Goal: Task Accomplishment & Management: Complete application form

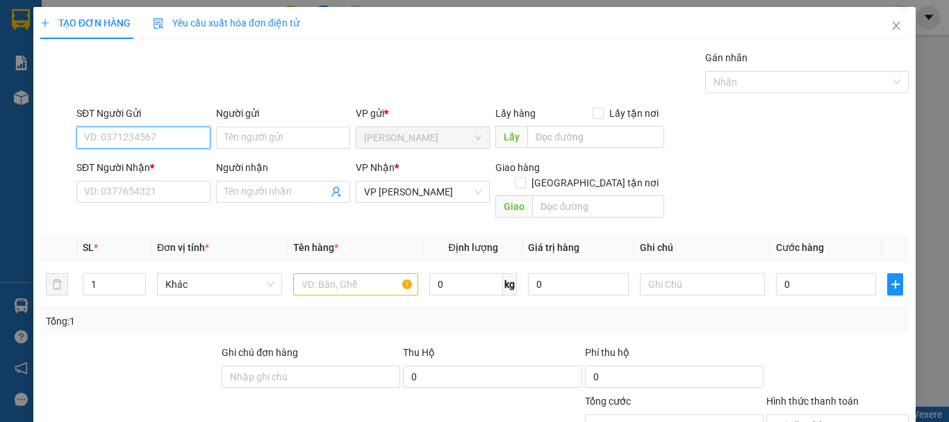
click at [174, 141] on input "SĐT Người Gửi" at bounding box center [143, 137] width 134 height 22
type input "0816609241"
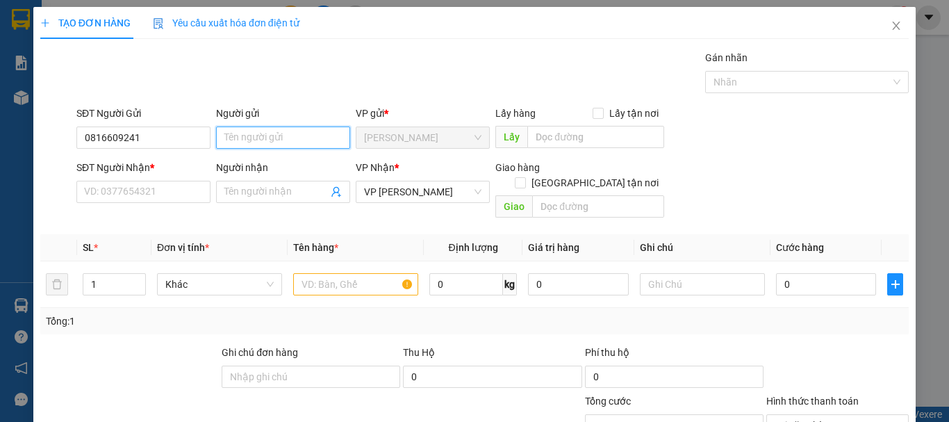
click at [286, 133] on input "Người gửi" at bounding box center [283, 137] width 134 height 22
type input "HỒNG"
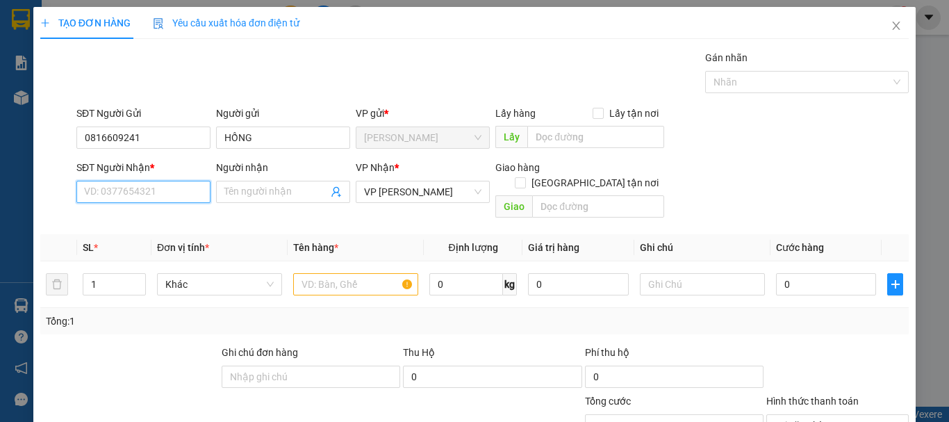
click at [172, 196] on input "SĐT Người Nhận *" at bounding box center [143, 192] width 134 height 22
type input "0384013482"
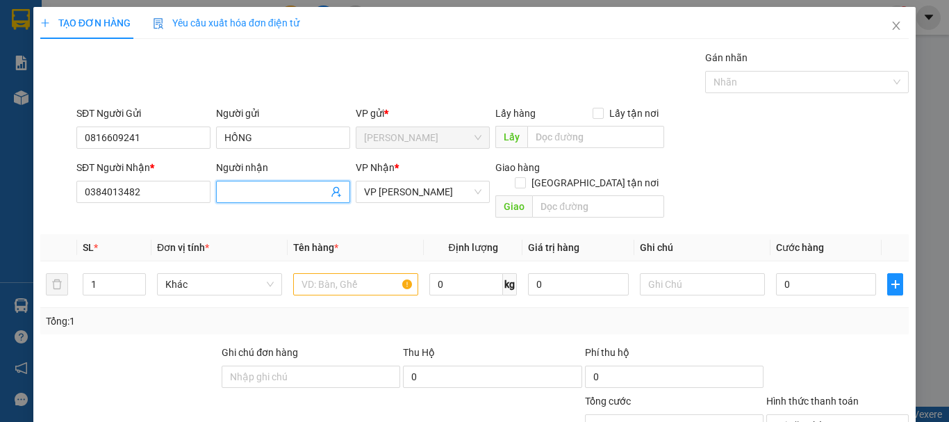
click at [256, 190] on input "Người nhận" at bounding box center [276, 191] width 104 height 15
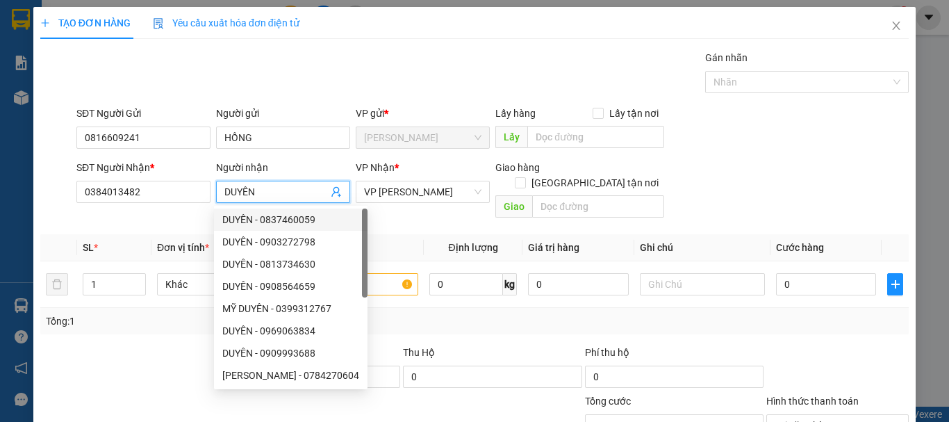
type input "DUYÊN"
click at [132, 326] on div "Transit Pickup Surcharge Ids Transit Deliver Surcharge Ids Transit Deliver Surc…" at bounding box center [474, 298] width 869 height 496
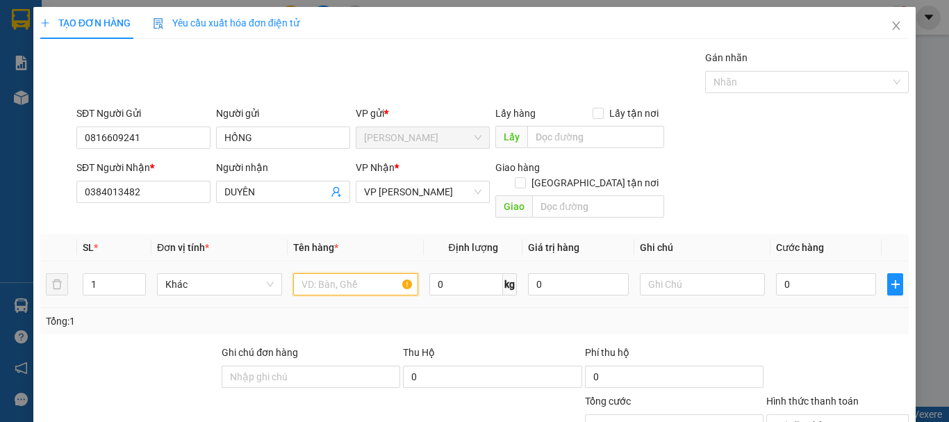
click at [333, 275] on input "text" at bounding box center [355, 284] width 125 height 22
type input "PHONG BÌ TRẮNG"
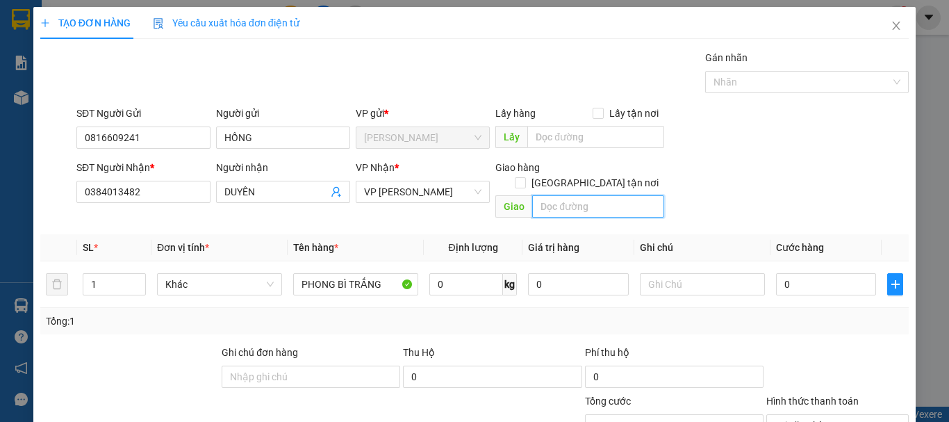
click at [575, 197] on input "text" at bounding box center [598, 206] width 132 height 22
type input "DL NHÂN LƯỢNG"
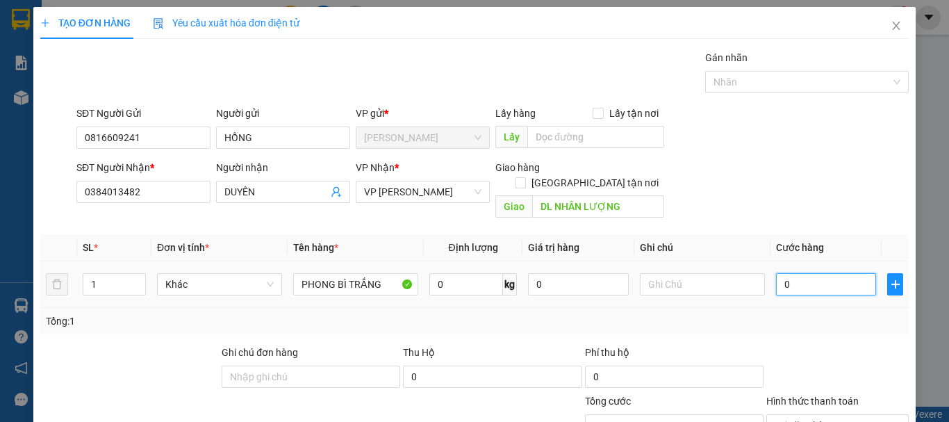
click at [804, 273] on input "0" at bounding box center [826, 284] width 100 height 22
type input "3"
type input "30"
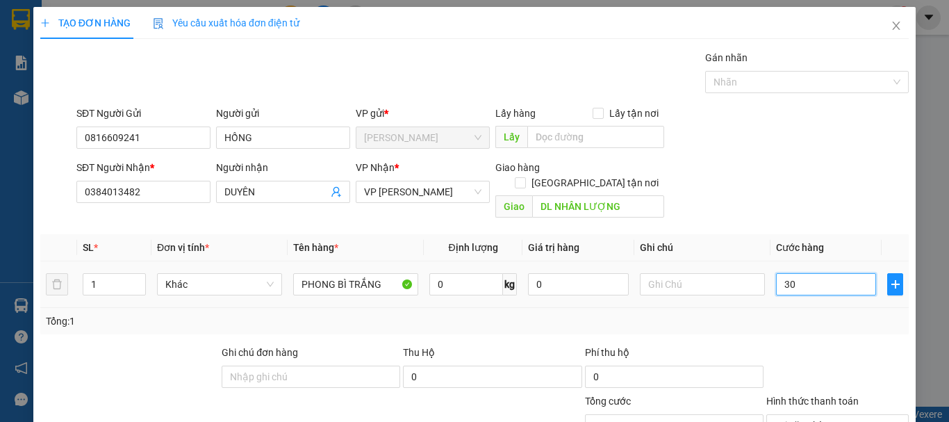
type input "300"
type input "3.000"
type input "30.000"
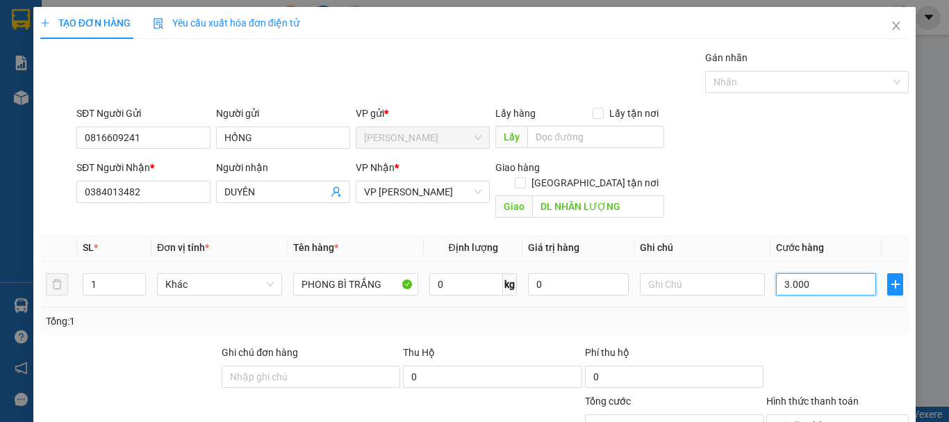
type input "30.000"
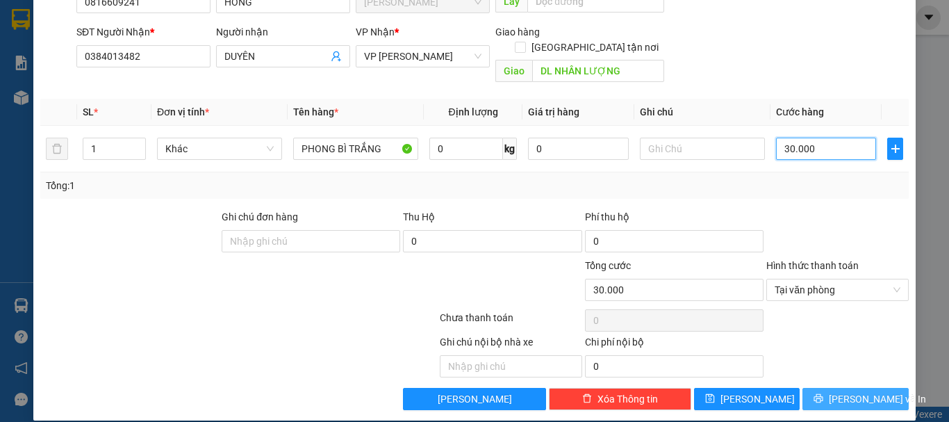
type input "30.000"
click at [865, 391] on button "[PERSON_NAME] và In" at bounding box center [856, 399] width 106 height 22
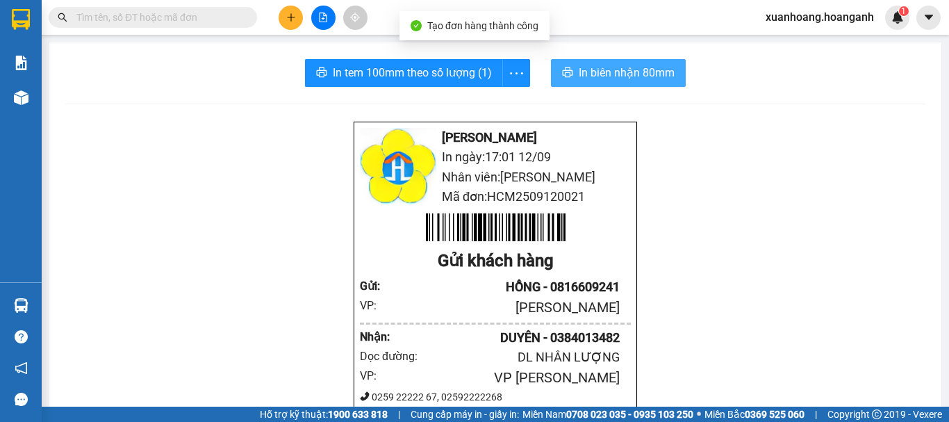
click at [603, 76] on span "In biên nhận 80mm" at bounding box center [627, 72] width 96 height 17
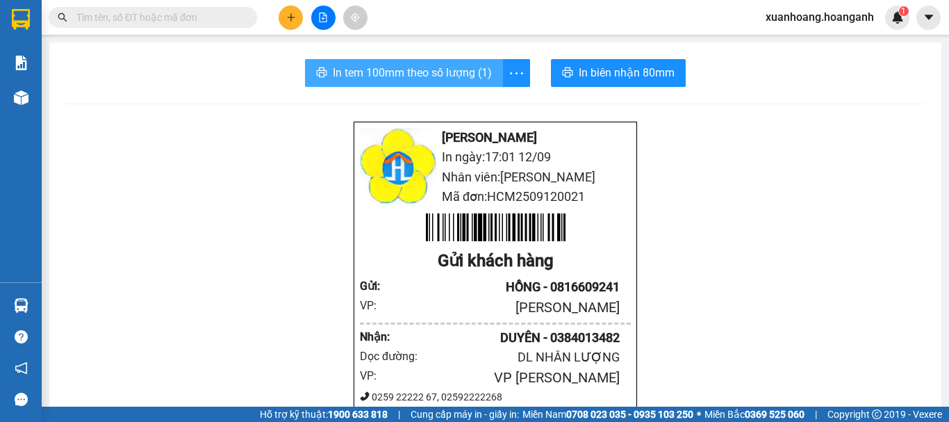
click at [414, 72] on span "In tem 100mm theo số lượng (1)" at bounding box center [412, 72] width 159 height 17
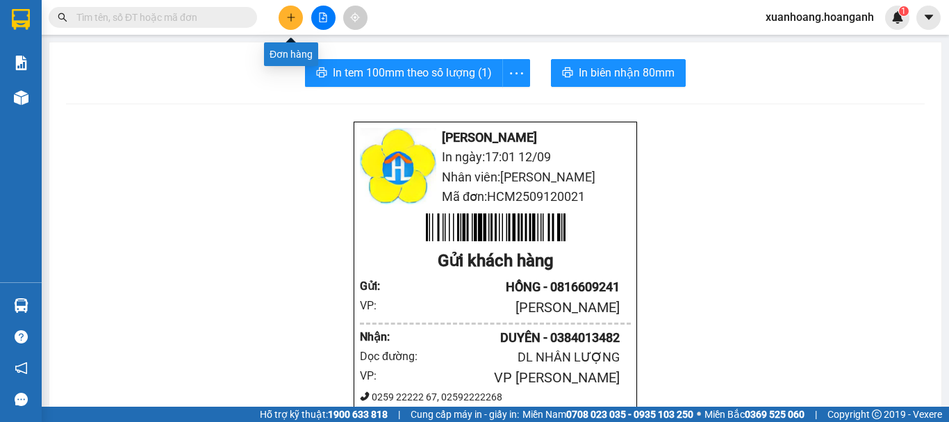
click at [286, 21] on icon "plus" at bounding box center [291, 18] width 10 height 10
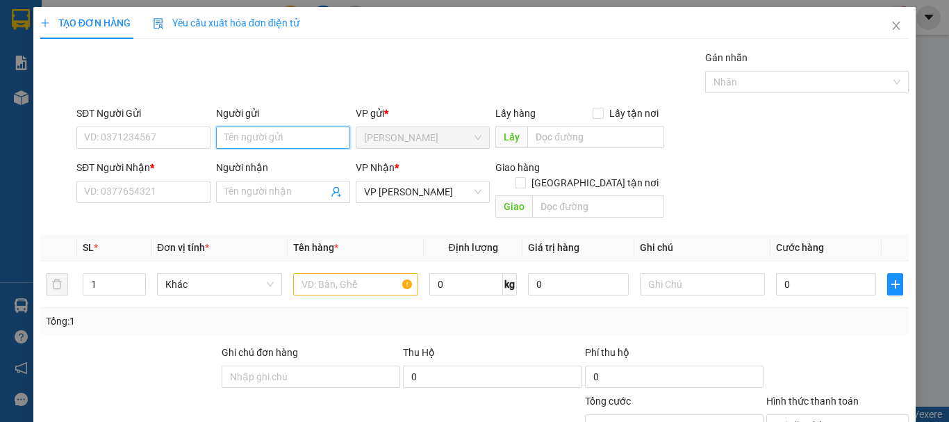
click at [247, 143] on input "Người gửi" at bounding box center [283, 137] width 134 height 22
type input "0"
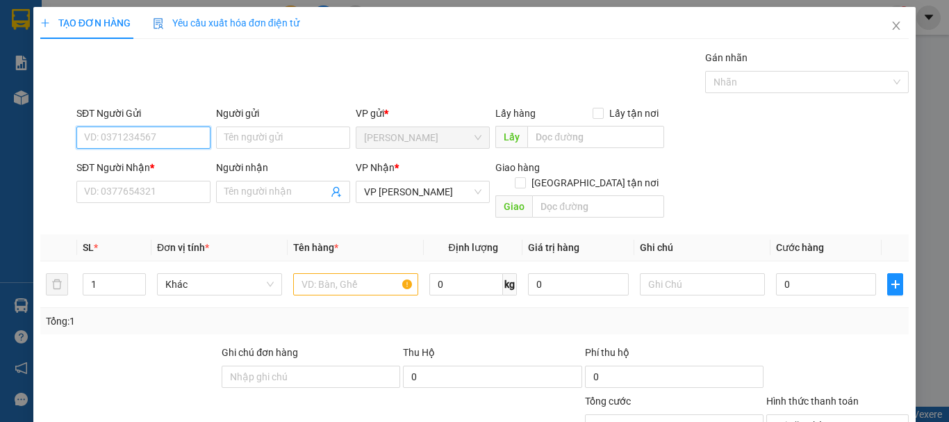
click at [167, 134] on input "SĐT Người Gửi" at bounding box center [143, 137] width 134 height 22
click at [174, 167] on div "0974052512 - LAB ĐÔNG PHƯƠNG" at bounding box center [162, 165] width 157 height 15
type input "0974052512"
type input "LAB ĐÔNG PHƯƠNG"
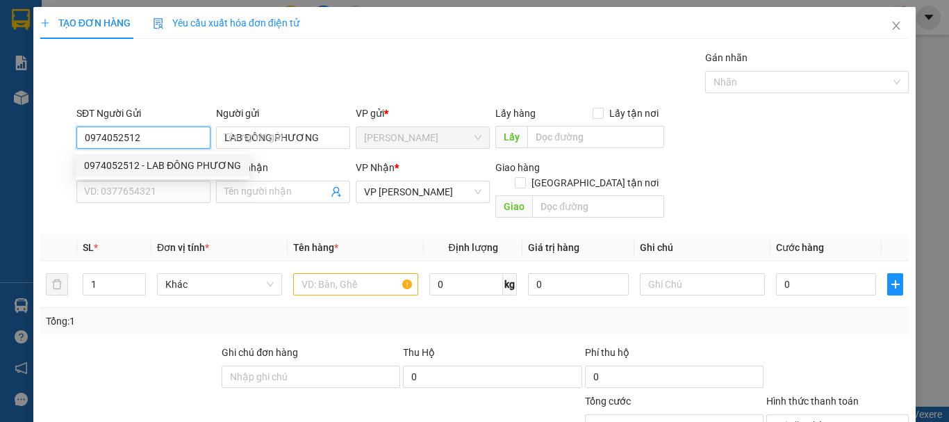
type input "30.000"
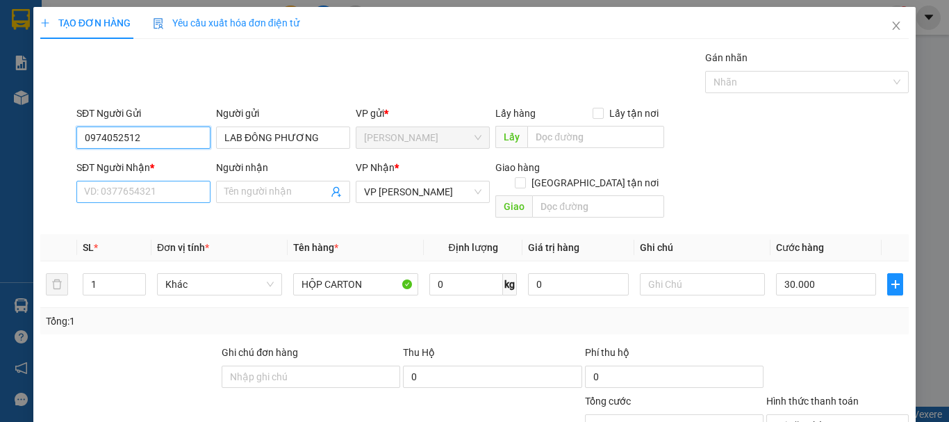
type input "0974052512"
click at [179, 191] on input "SĐT Người Nhận *" at bounding box center [143, 192] width 134 height 22
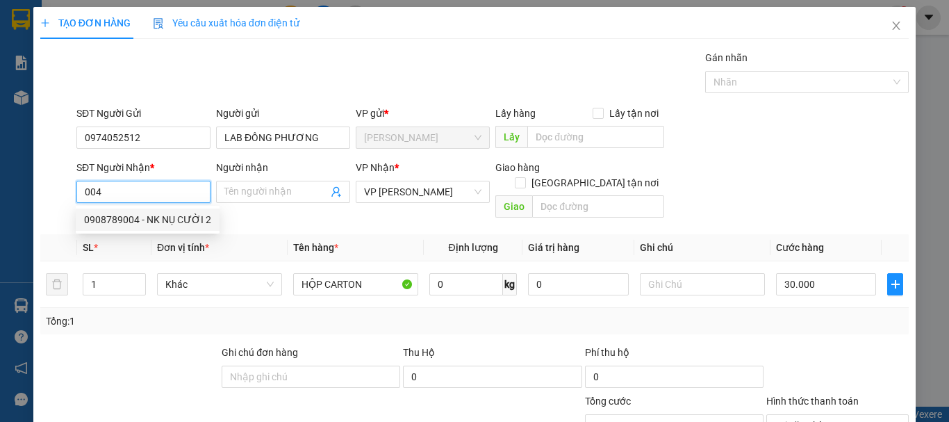
click at [181, 214] on div "0908789004 - NK NỤ CƯỜI 2" at bounding box center [147, 219] width 127 height 15
type input "0908789004"
type input "NK NỤ CƯỜI 2"
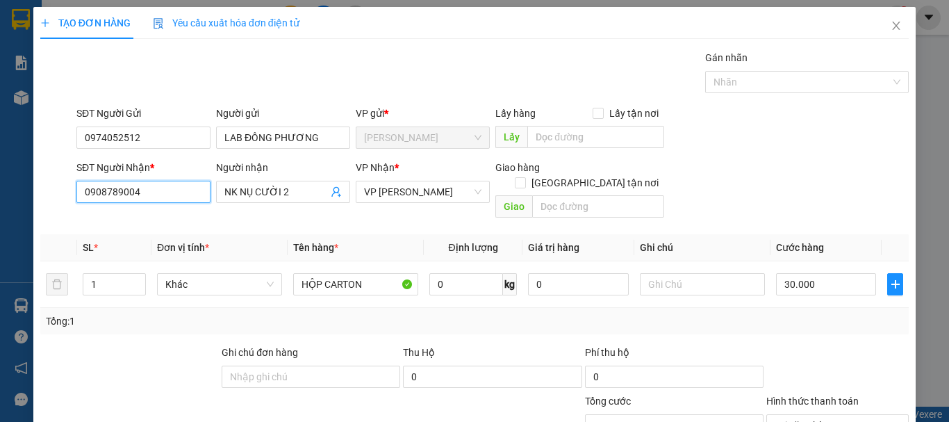
scroll to position [136, 0]
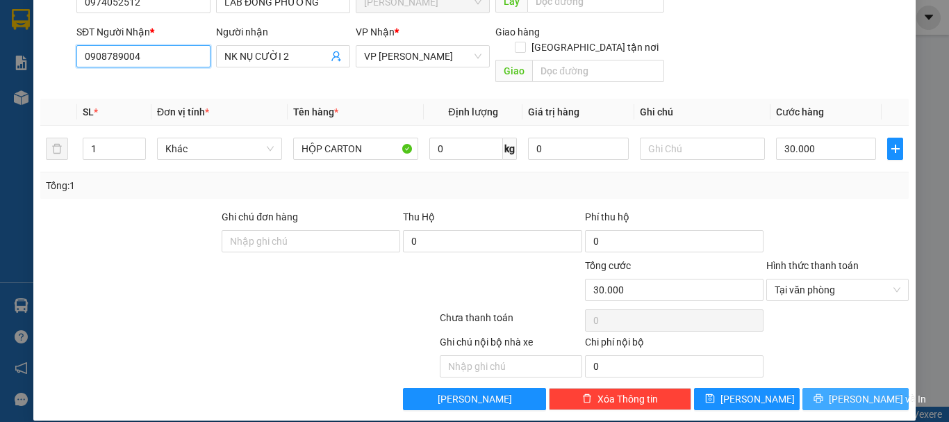
type input "0908789004"
click at [858, 391] on button "[PERSON_NAME] và In" at bounding box center [856, 399] width 106 height 22
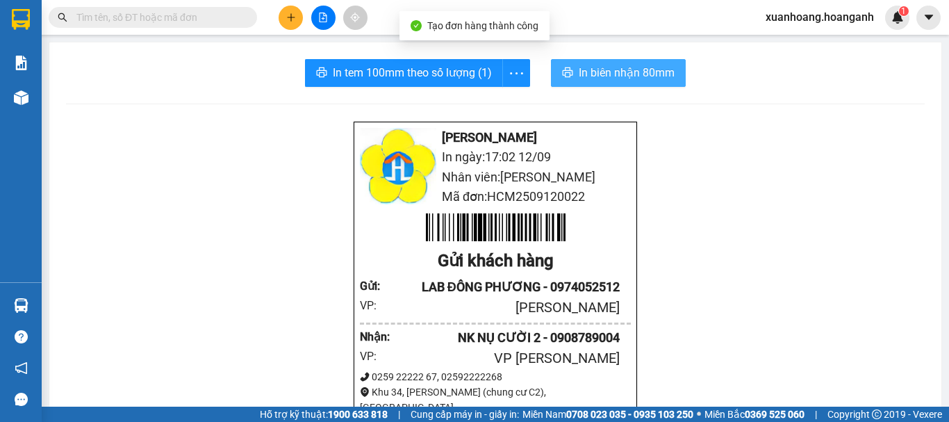
click at [617, 78] on span "In biên nhận 80mm" at bounding box center [627, 72] width 96 height 17
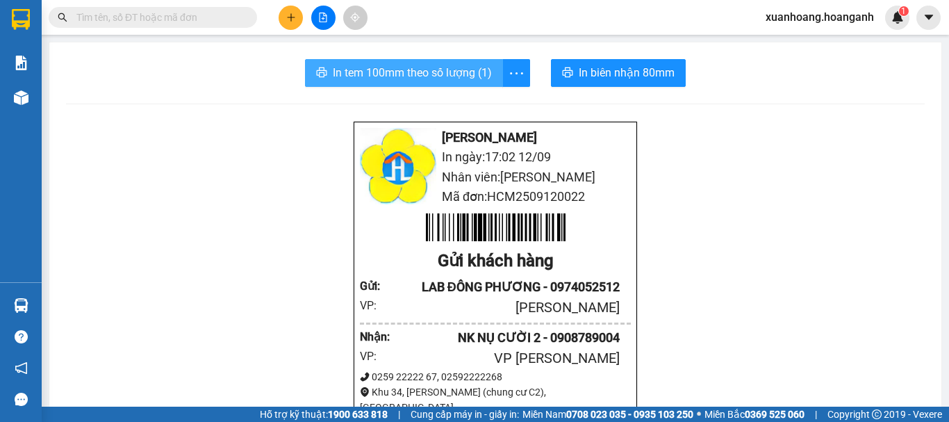
click at [434, 75] on span "In tem 100mm theo số lượng (1)" at bounding box center [412, 72] width 159 height 17
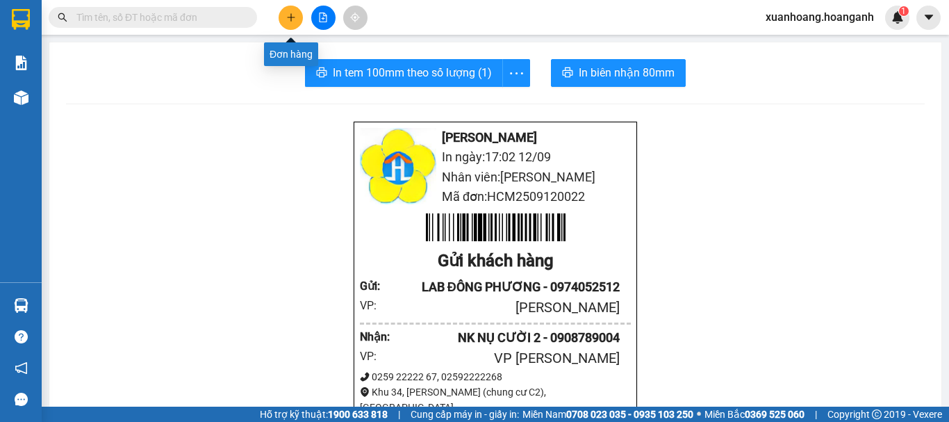
click at [282, 22] on button at bounding box center [291, 18] width 24 height 24
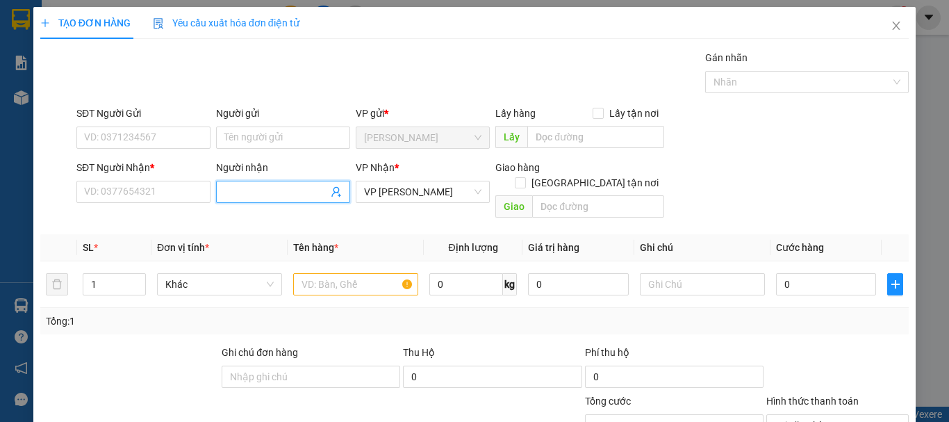
click at [258, 183] on span at bounding box center [283, 192] width 134 height 22
type input "LÂM MÌ"
click at [279, 226] on div "LÂM MÌ - 0908821161" at bounding box center [280, 219] width 116 height 15
type input "0908821161"
type input "LÂM MÌ"
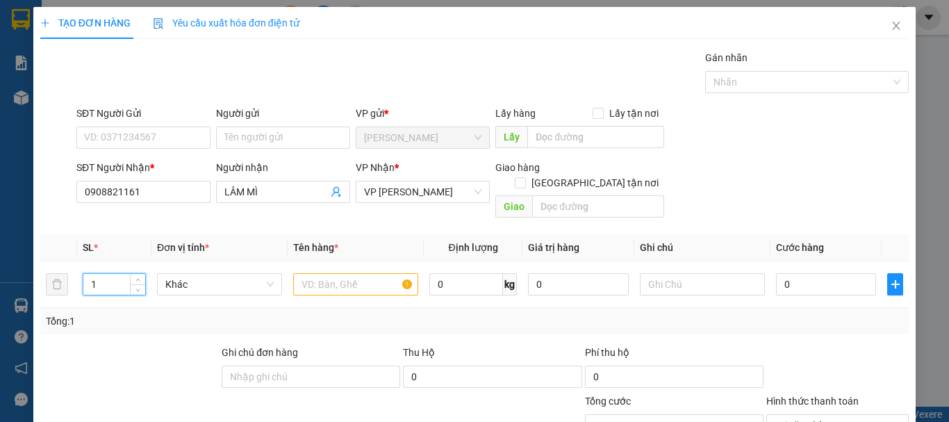
drag, startPoint x: 110, startPoint y: 273, endPoint x: 51, endPoint y: 295, distance: 62.5
click at [51, 295] on div "SL * Đơn vị tính * Tên hàng * Định lượng Giá trị hàng Ghi chú Cước hàng 1 Khác …" at bounding box center [474, 284] width 869 height 100
type input "2"
click at [319, 273] on input "text" at bounding box center [355, 284] width 125 height 22
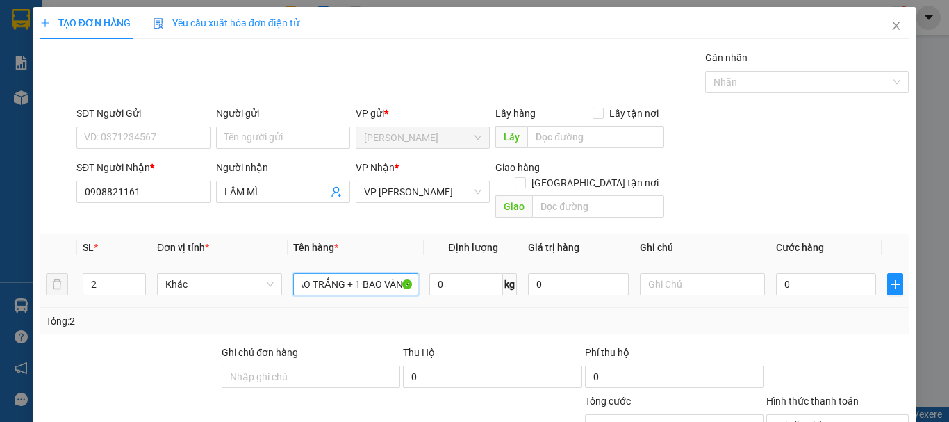
scroll to position [0, 21]
type input "1 BAO TRẮNG + 1 BAO VÀNG"
click at [656, 273] on input "text" at bounding box center [702, 284] width 125 height 22
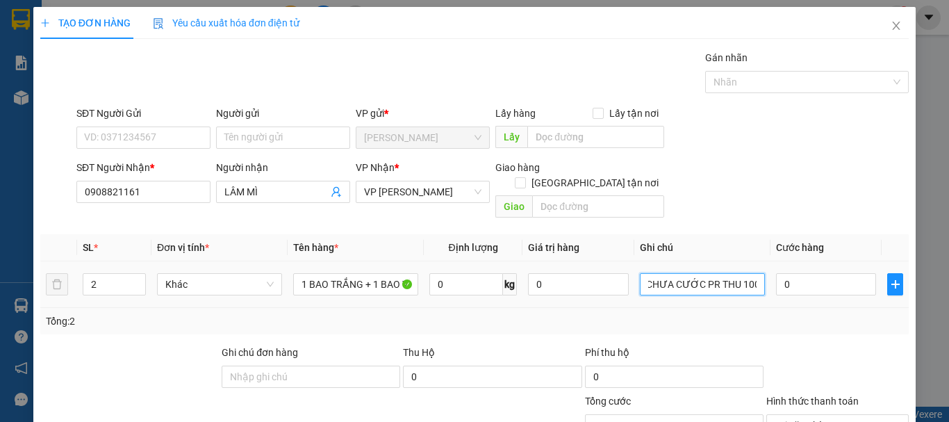
scroll to position [136, 0]
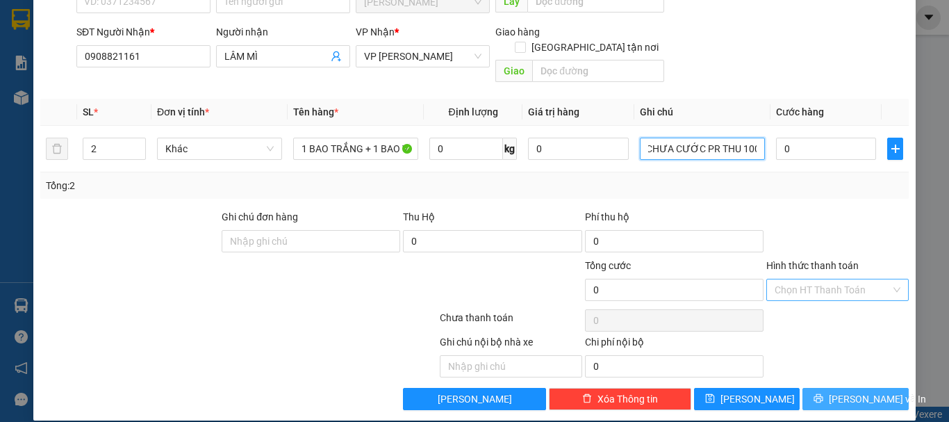
type input "CHƯA CƯỚC PR THU 100"
click at [863, 391] on span "[PERSON_NAME] và In" at bounding box center [877, 398] width 97 height 15
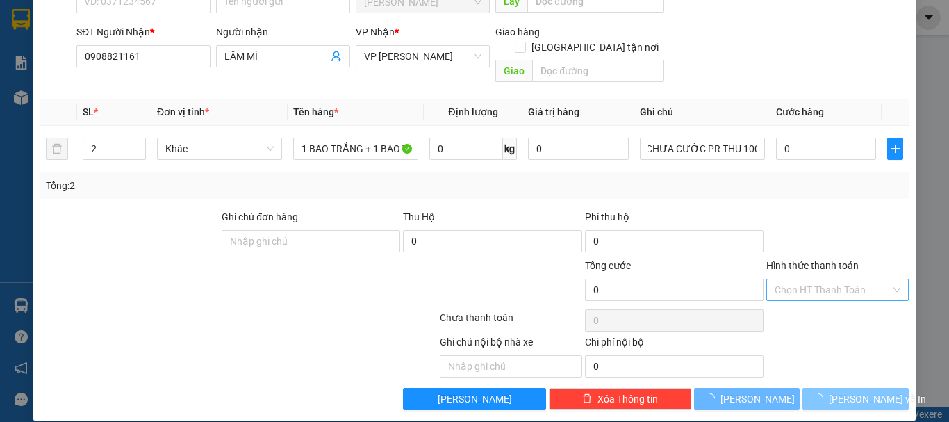
scroll to position [0, 0]
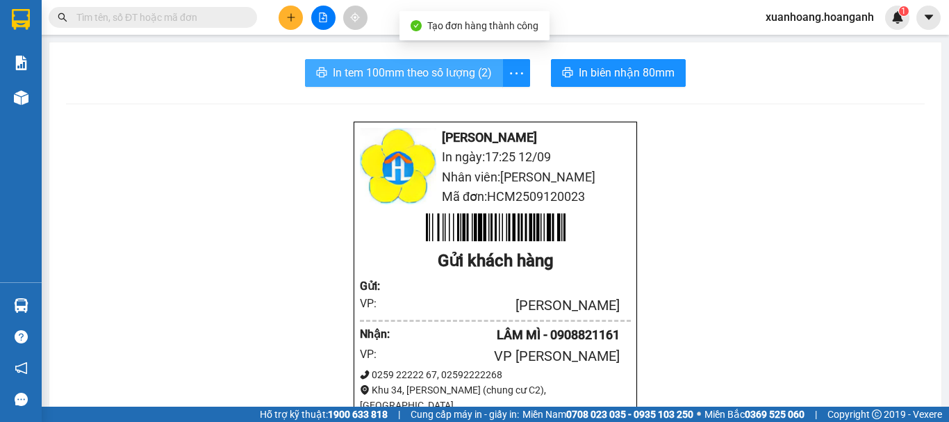
click at [431, 74] on span "In tem 100mm theo số lượng (2)" at bounding box center [412, 72] width 159 height 17
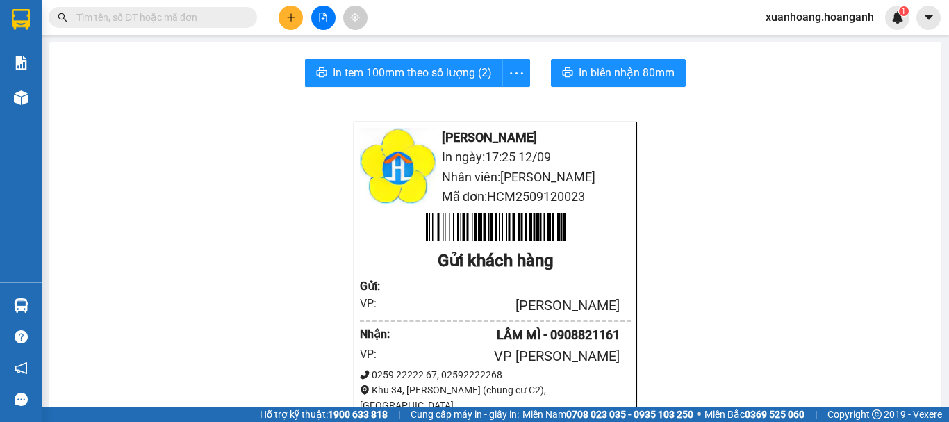
click at [294, 26] on button at bounding box center [291, 18] width 24 height 24
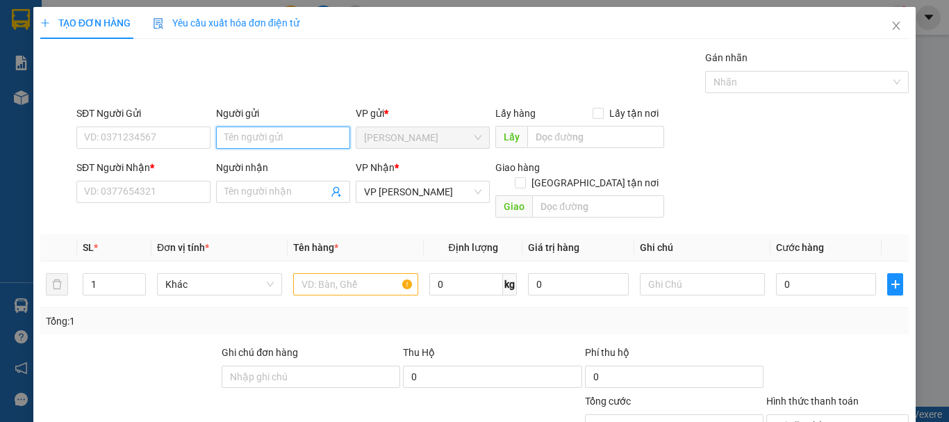
click at [260, 140] on input "Người gửi" at bounding box center [283, 137] width 134 height 22
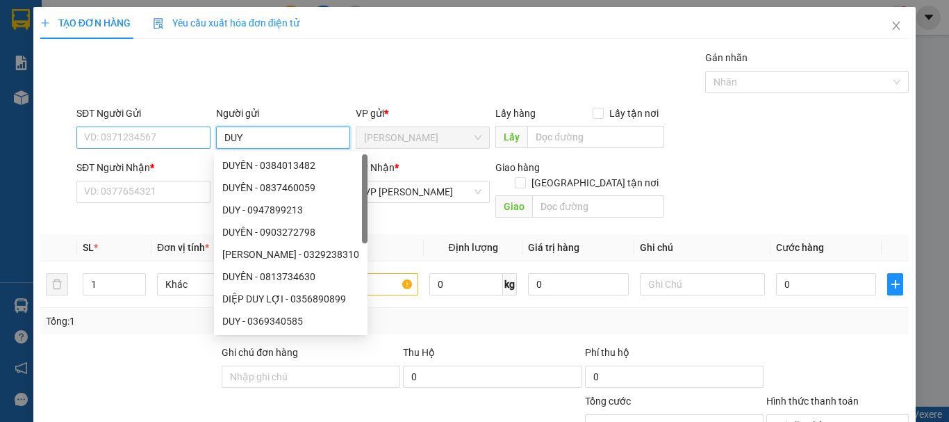
type input "DUY"
click at [158, 145] on input "SĐT Người Gửi" at bounding box center [143, 137] width 134 height 22
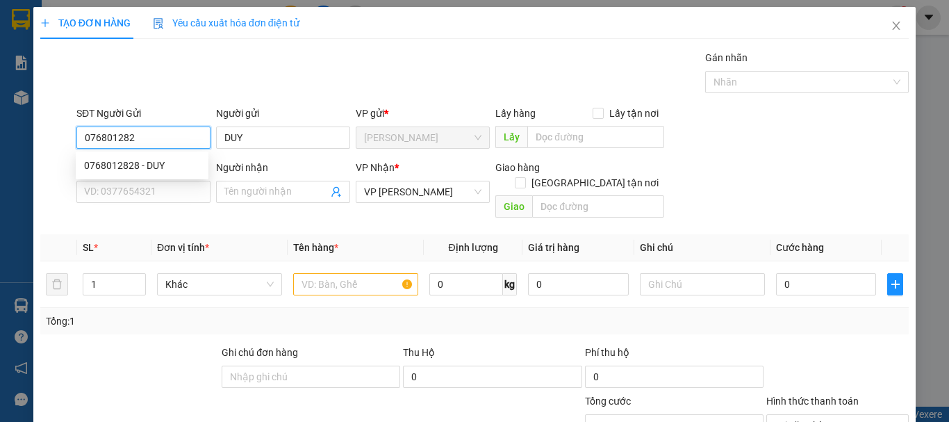
type input "0768012828"
click at [162, 174] on div "0768012828 - DUY" at bounding box center [142, 165] width 133 height 22
type input "30.000"
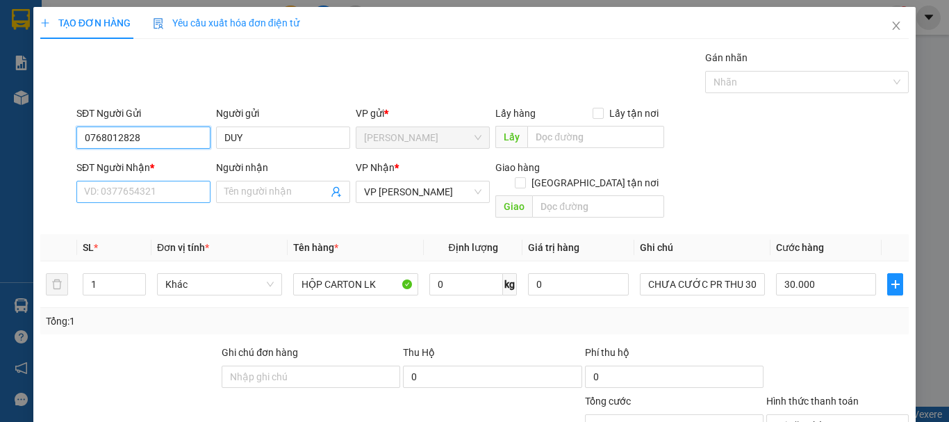
type input "0768012828"
click at [161, 187] on input "SĐT Người Nhận *" at bounding box center [143, 192] width 134 height 22
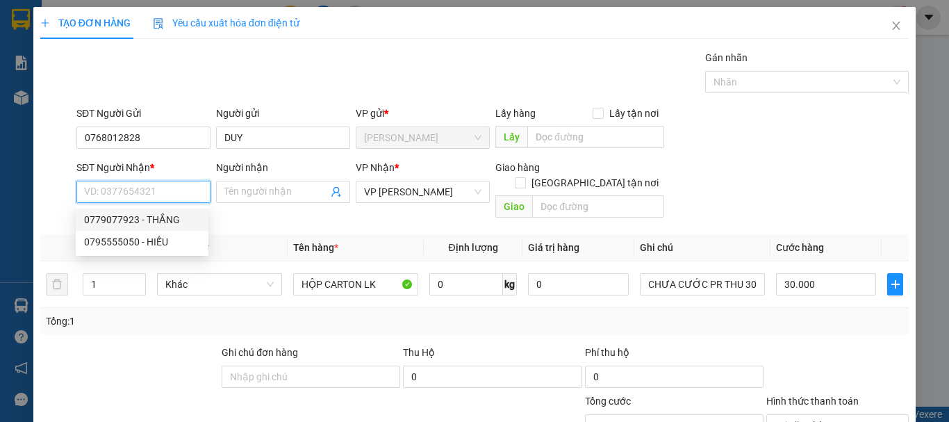
click at [165, 198] on input "SĐT Người Nhận *" at bounding box center [143, 192] width 134 height 22
type input "0901619451"
click at [154, 218] on div "0901619451 - TRÍ" at bounding box center [142, 219] width 116 height 15
type input "TRÍ"
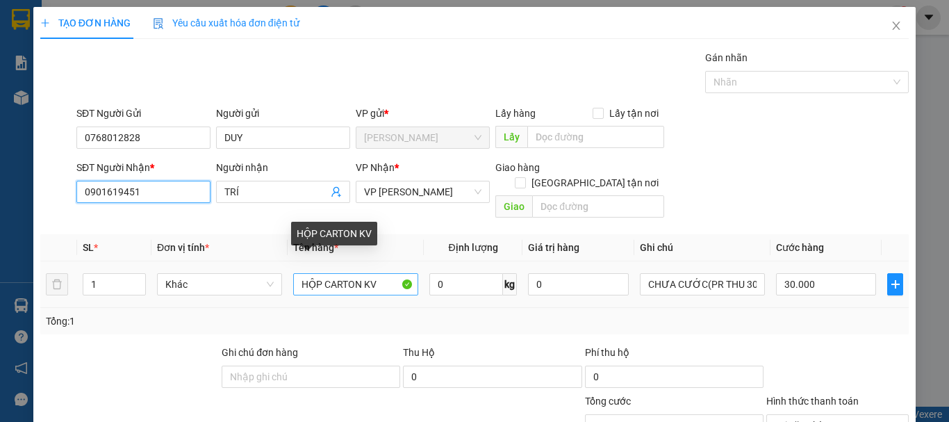
type input "0901619451"
drag, startPoint x: 382, startPoint y: 275, endPoint x: 361, endPoint y: 279, distance: 21.9
click at [361, 279] on input "HỘP CARTON KV" at bounding box center [355, 284] width 125 height 22
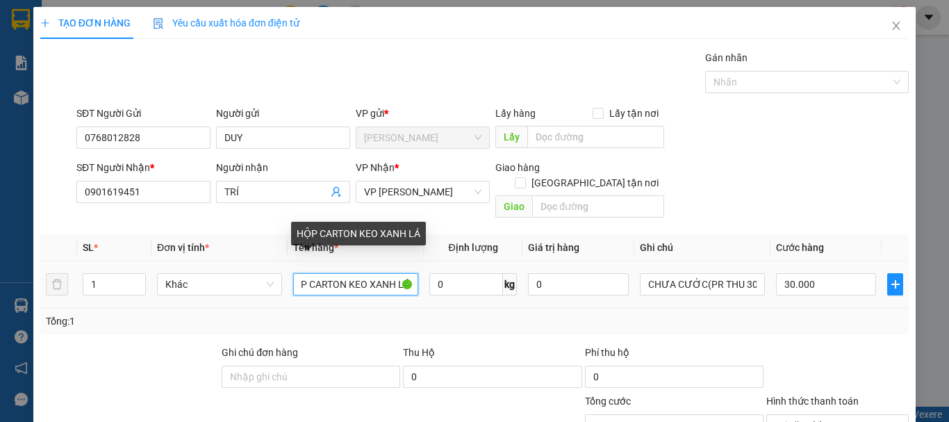
scroll to position [0, 15]
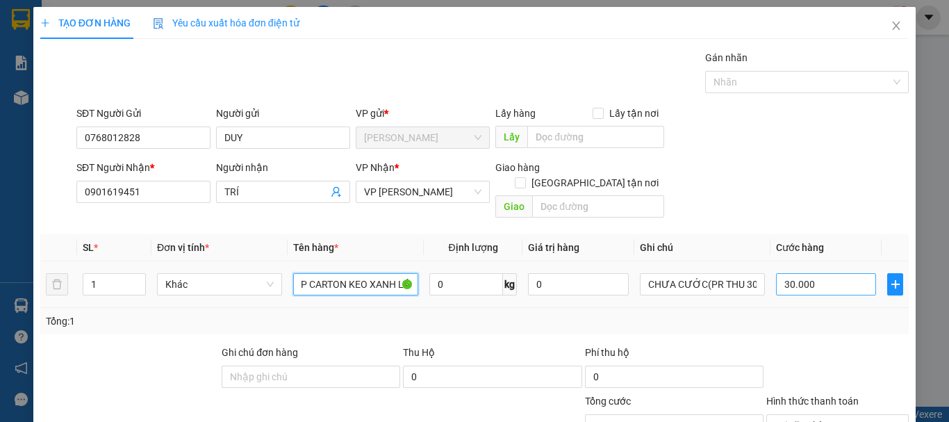
type input "HỘP CARTON KEO XANH LÁ"
click at [817, 273] on input "30.000" at bounding box center [826, 284] width 100 height 22
type input "0"
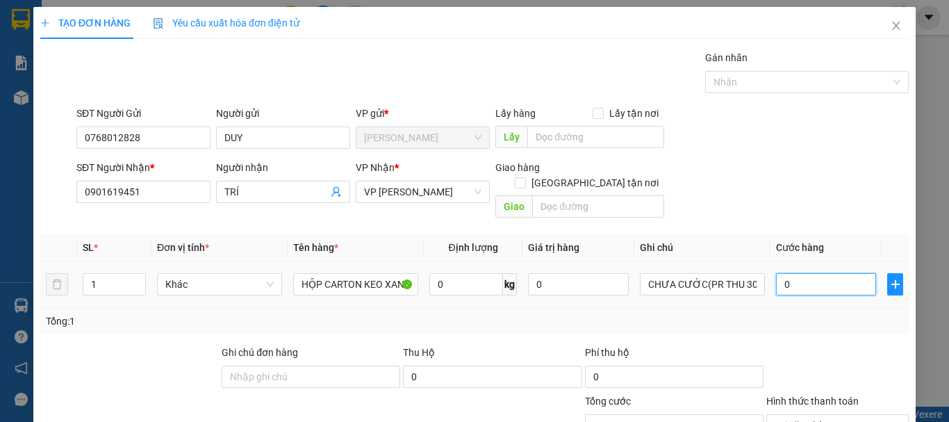
scroll to position [136, 0]
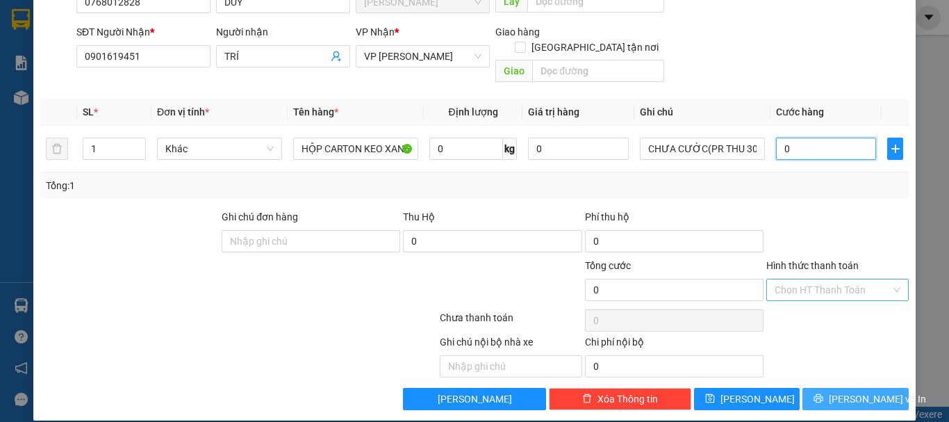
type input "0"
click at [860, 391] on span "[PERSON_NAME] và In" at bounding box center [877, 398] width 97 height 15
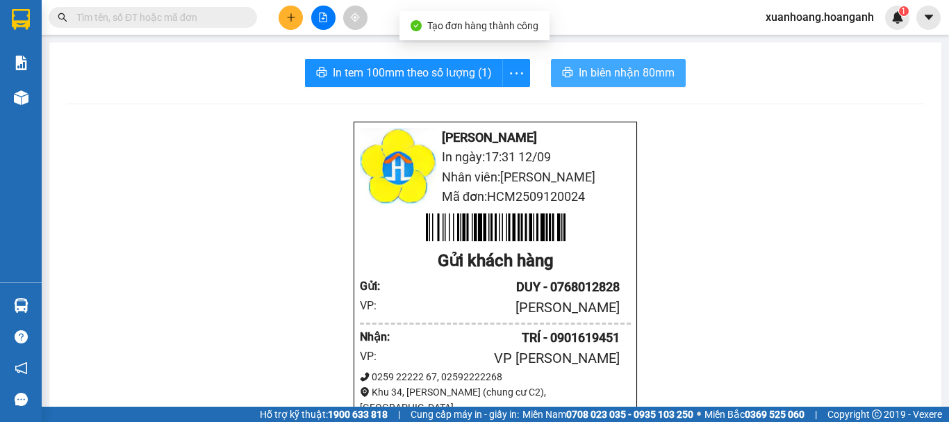
click at [624, 79] on span "In biên nhận 80mm" at bounding box center [627, 72] width 96 height 17
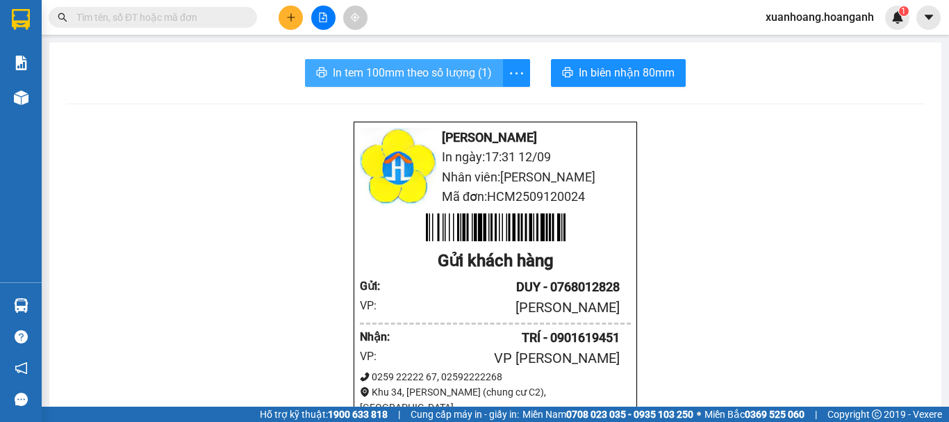
click at [450, 78] on span "In tem 100mm theo số lượng (1)" at bounding box center [412, 72] width 159 height 17
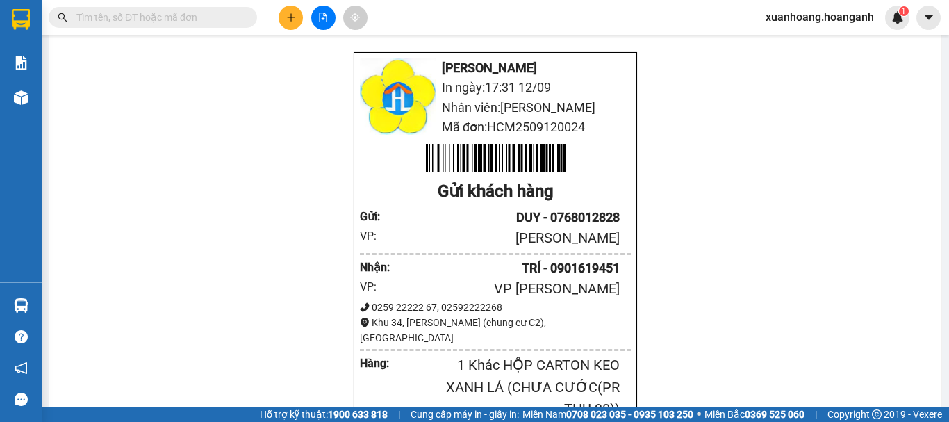
click at [297, 20] on button at bounding box center [291, 18] width 24 height 24
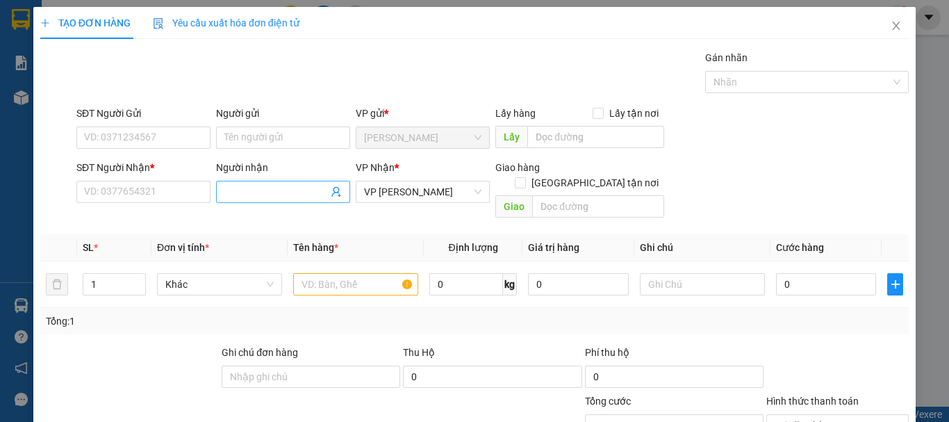
click at [291, 181] on span at bounding box center [283, 192] width 134 height 22
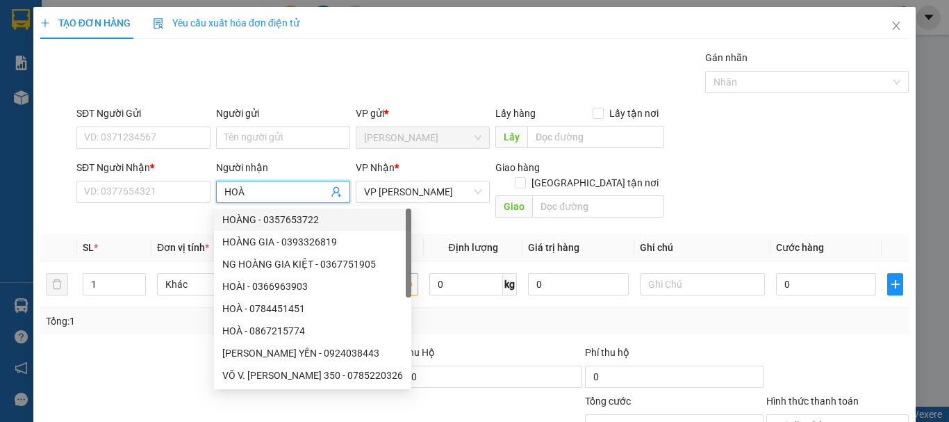
type input "HOÀ"
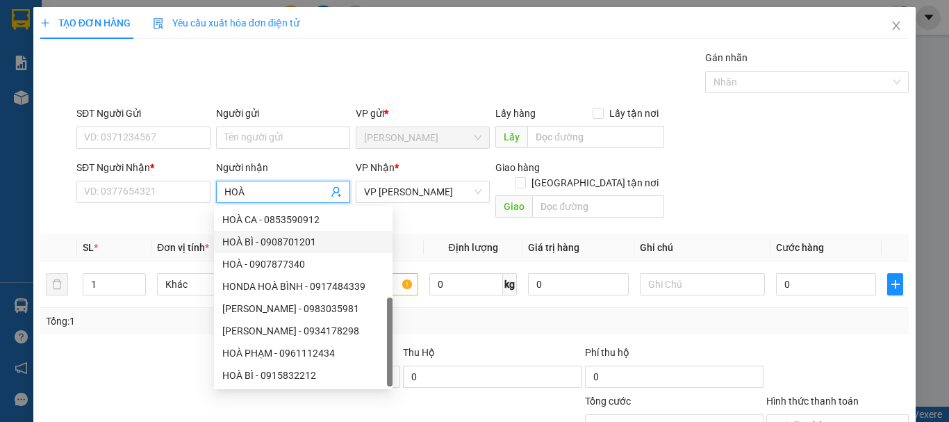
click at [286, 240] on div "HOÀ BÌ - 0908701201" at bounding box center [303, 241] width 162 height 15
type input "0908701201"
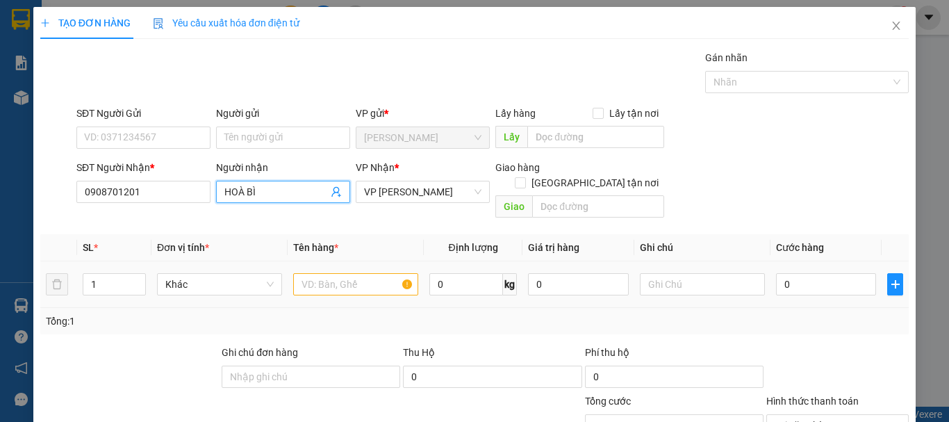
type input "HOÀ BÌ"
click at [319, 276] on input "text" at bounding box center [355, 284] width 125 height 22
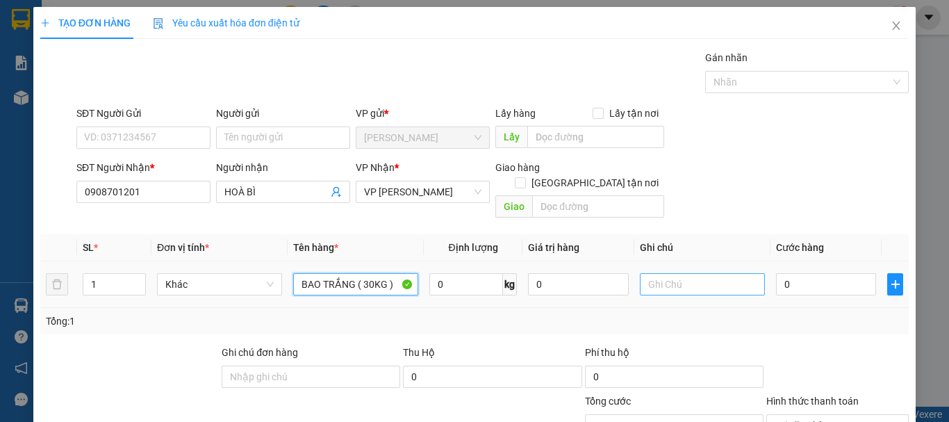
type input "BAO TRẮNG ( 30KG )"
click at [675, 278] on input "text" at bounding box center [702, 284] width 125 height 22
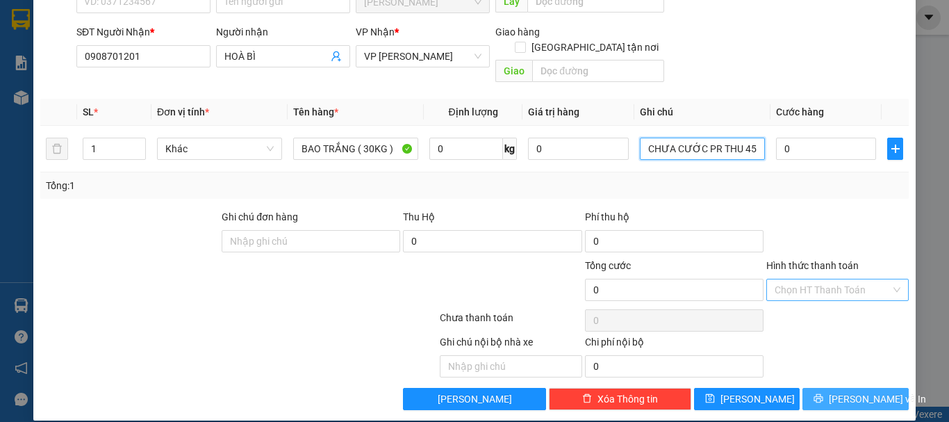
type input "CHƯA CƯỚC PR THU 45"
click at [865, 391] on span "[PERSON_NAME] và In" at bounding box center [877, 398] width 97 height 15
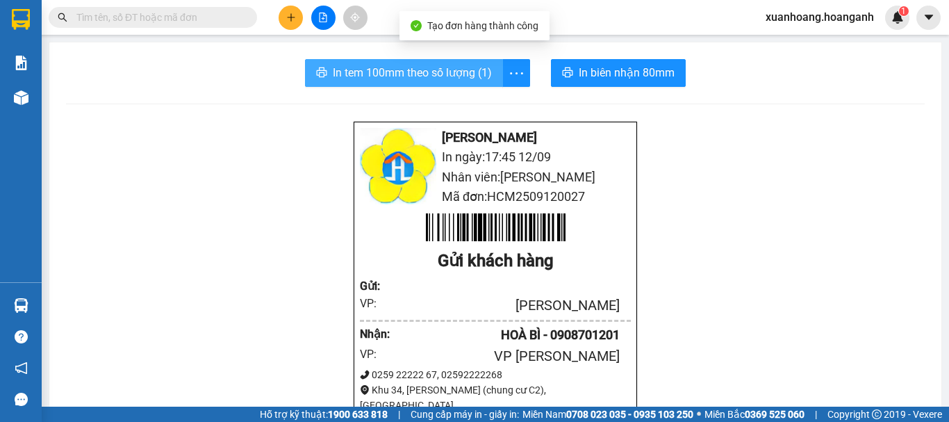
click at [455, 67] on span "In tem 100mm theo số lượng (1)" at bounding box center [412, 72] width 159 height 17
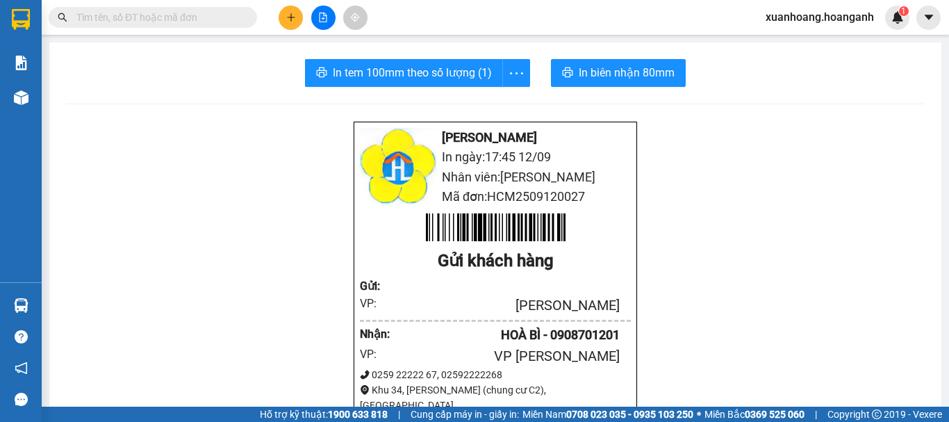
click at [286, 17] on icon "plus" at bounding box center [291, 18] width 10 height 10
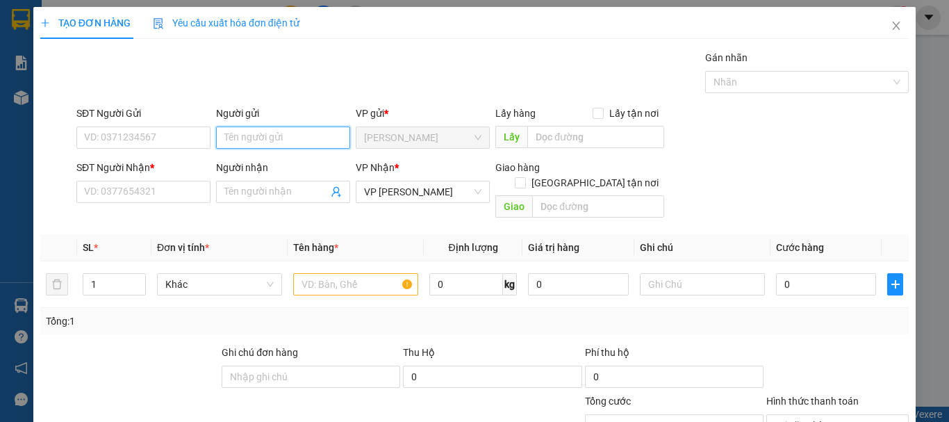
click at [263, 138] on input "Người gửi" at bounding box center [283, 137] width 134 height 22
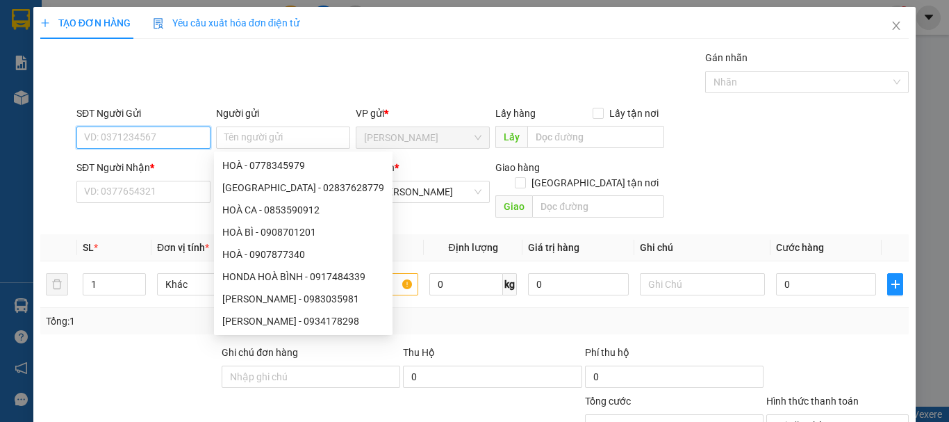
click at [146, 140] on input "SĐT Người Gửi" at bounding box center [143, 137] width 134 height 22
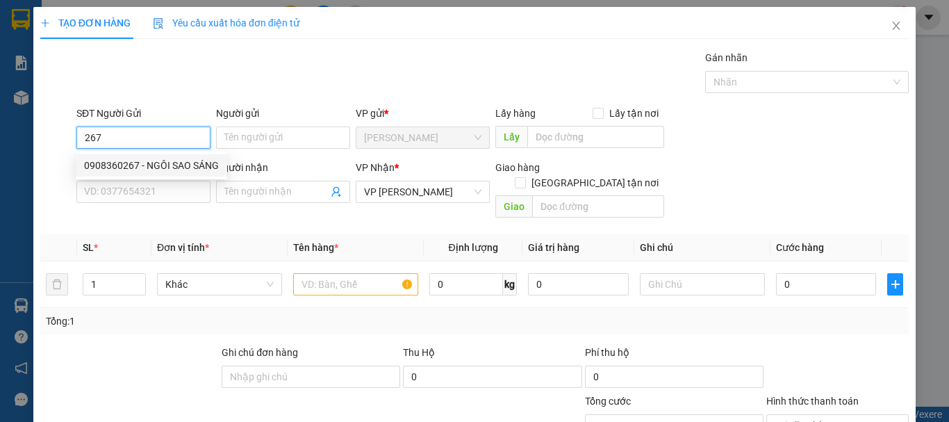
click at [156, 163] on div "0908360267 - NGÔI SAO SÁNG" at bounding box center [151, 165] width 135 height 15
type input "0908360267"
type input "NGÔI SAO SÁNG"
type input "40.000"
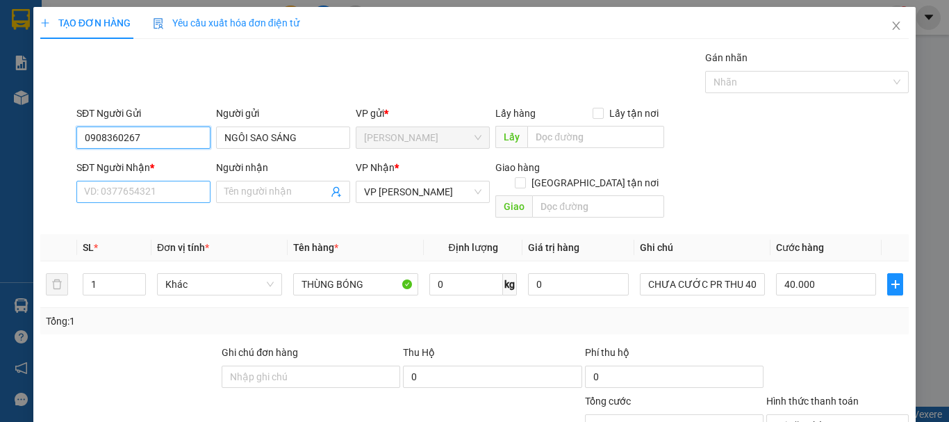
type input "0908360267"
click at [155, 191] on input "SĐT Người Nhận *" at bounding box center [143, 192] width 134 height 22
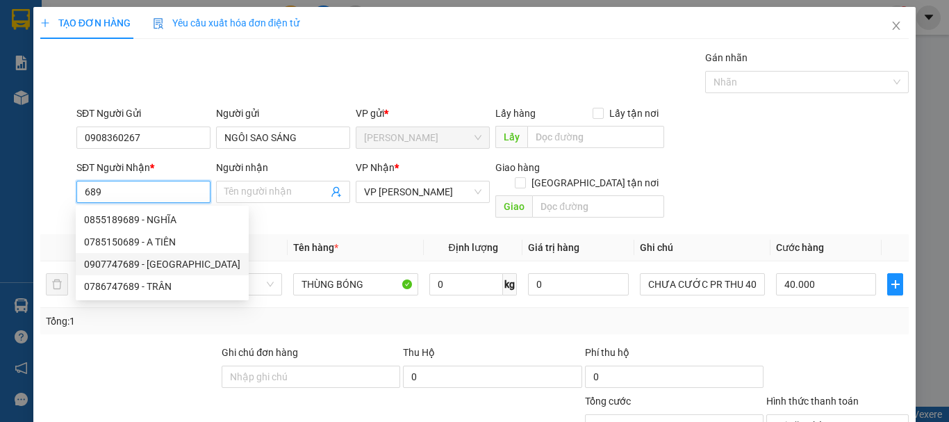
click at [179, 259] on div "0907747689 - [GEOGRAPHIC_DATA]" at bounding box center [162, 263] width 156 height 15
type input "0907747689"
type input "[PERSON_NAME]"
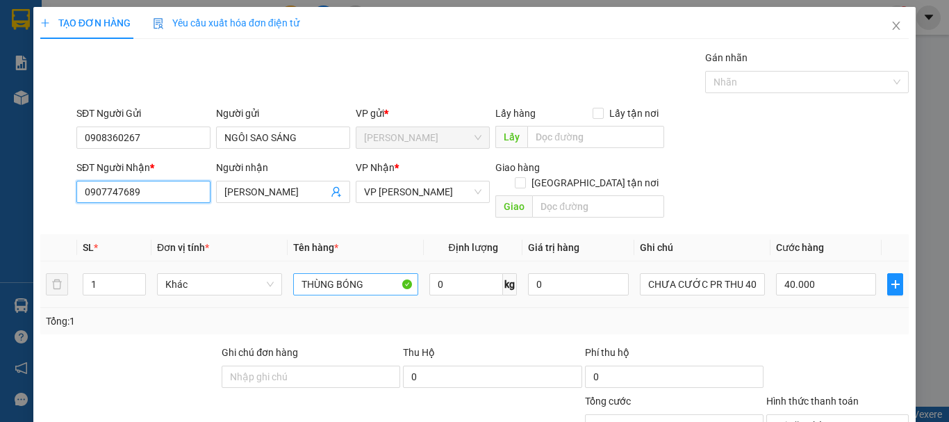
type input "0907747689"
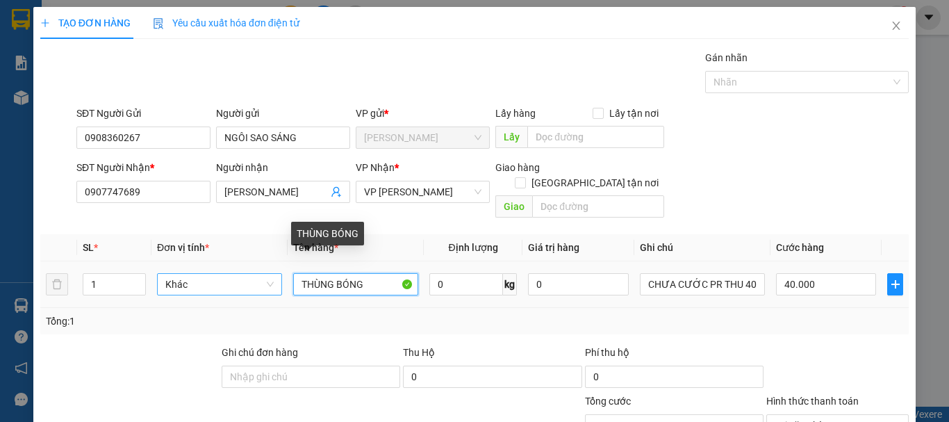
drag, startPoint x: 379, startPoint y: 271, endPoint x: 237, endPoint y: 270, distance: 141.8
click at [238, 270] on tr "1 Khác THÙNG BÓNG 0 kg 0 CHƯA CƯỚC PR THU 40 40.000" at bounding box center [474, 284] width 869 height 47
type input "GÓI ĐEN"
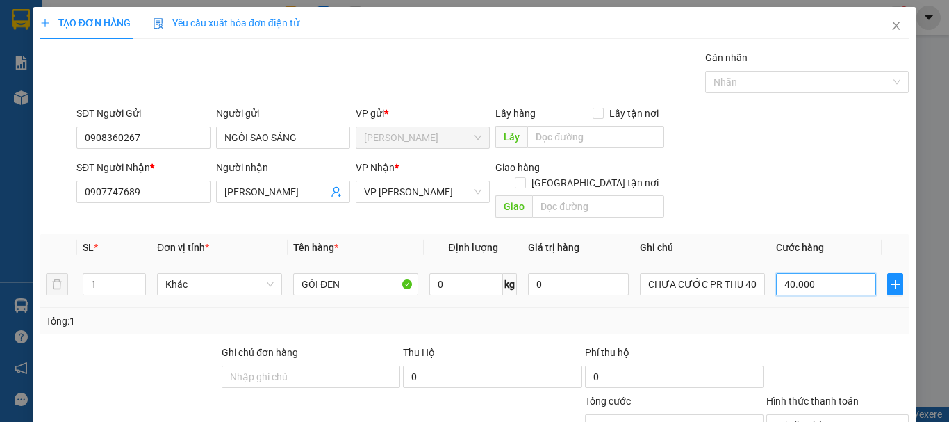
click at [819, 273] on input "40.000" at bounding box center [826, 284] width 100 height 22
type input "0"
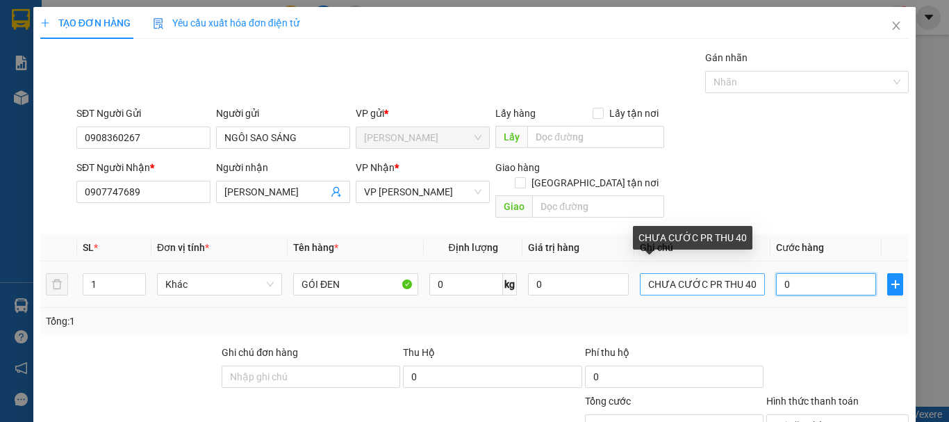
type input "0"
click at [746, 273] on input "CHƯA CƯỚC PR THU 40" at bounding box center [702, 284] width 125 height 22
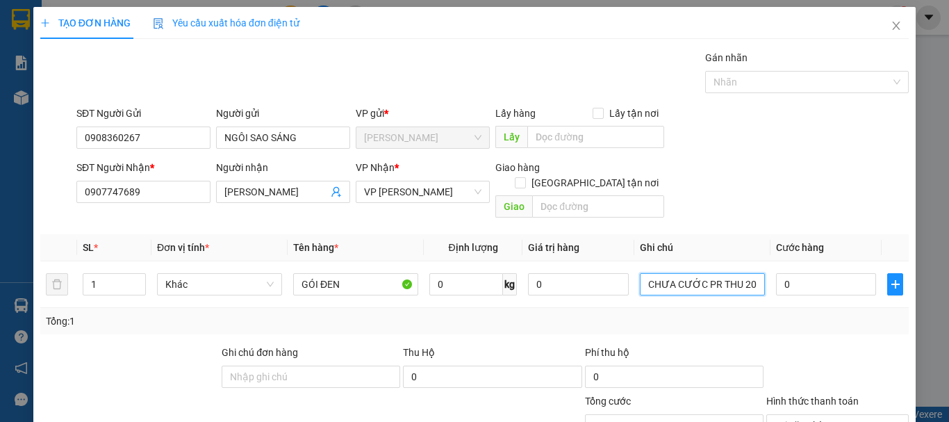
scroll to position [136, 0]
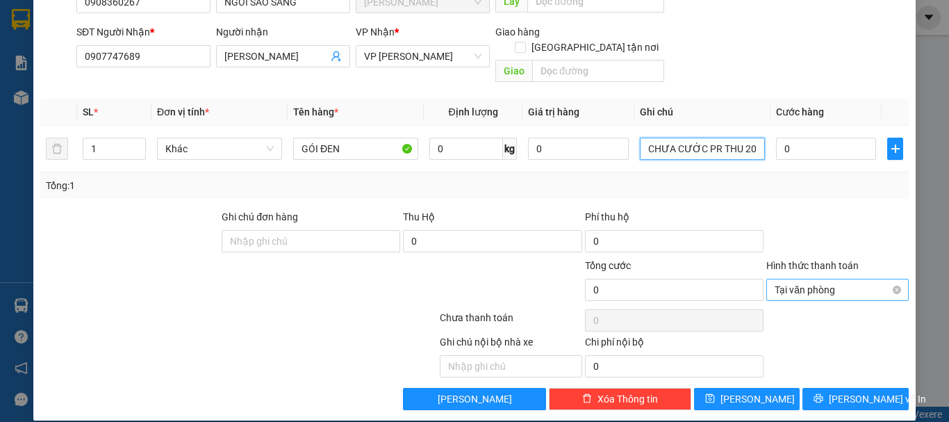
click at [888, 279] on span "Tại văn phòng" at bounding box center [838, 289] width 126 height 21
type input "CHƯA CƯỚC PR THU 20"
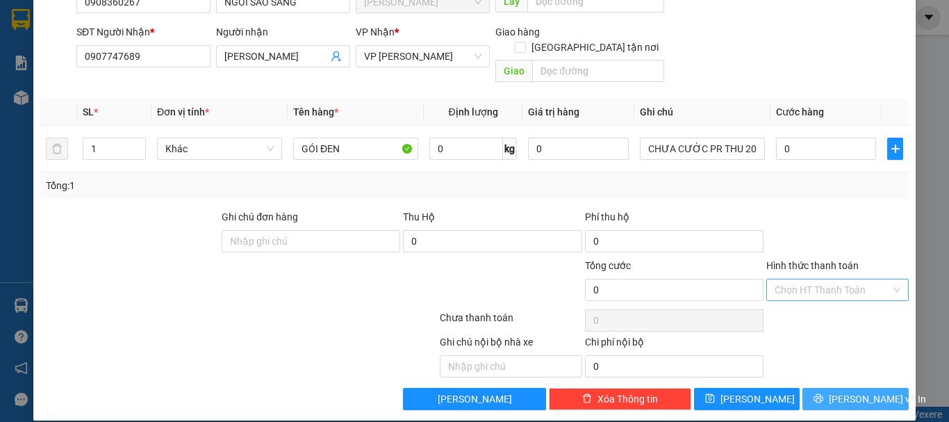
click at [857, 391] on span "[PERSON_NAME] và In" at bounding box center [877, 398] width 97 height 15
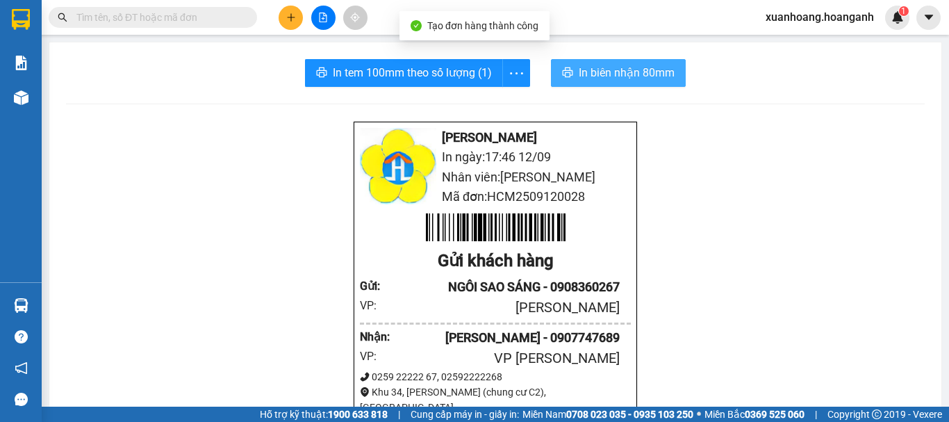
click at [624, 79] on span "In biên nhận 80mm" at bounding box center [627, 72] width 96 height 17
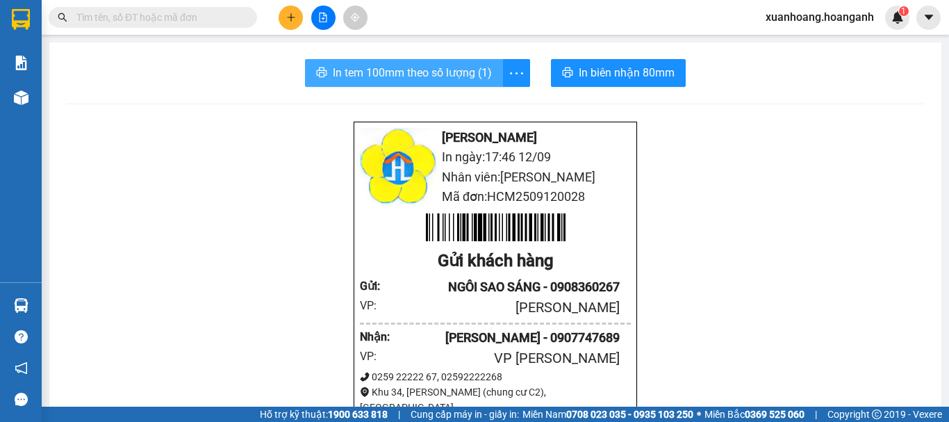
click at [450, 74] on span "In tem 100mm theo số lượng (1)" at bounding box center [412, 72] width 159 height 17
